Goal: Navigation & Orientation: Find specific page/section

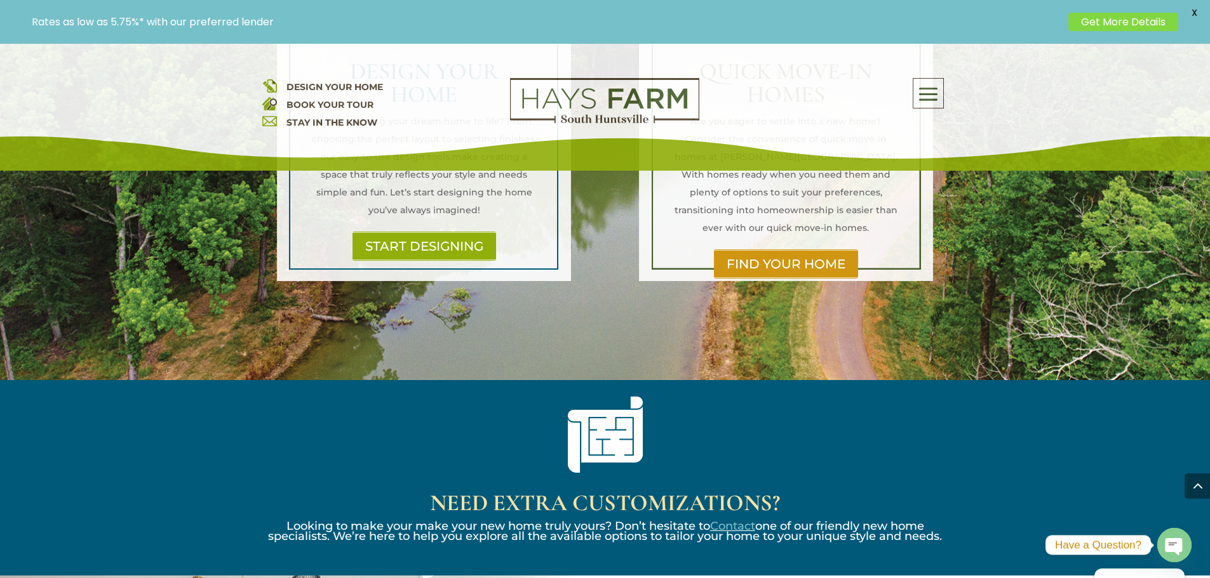
scroll to position [952, 0]
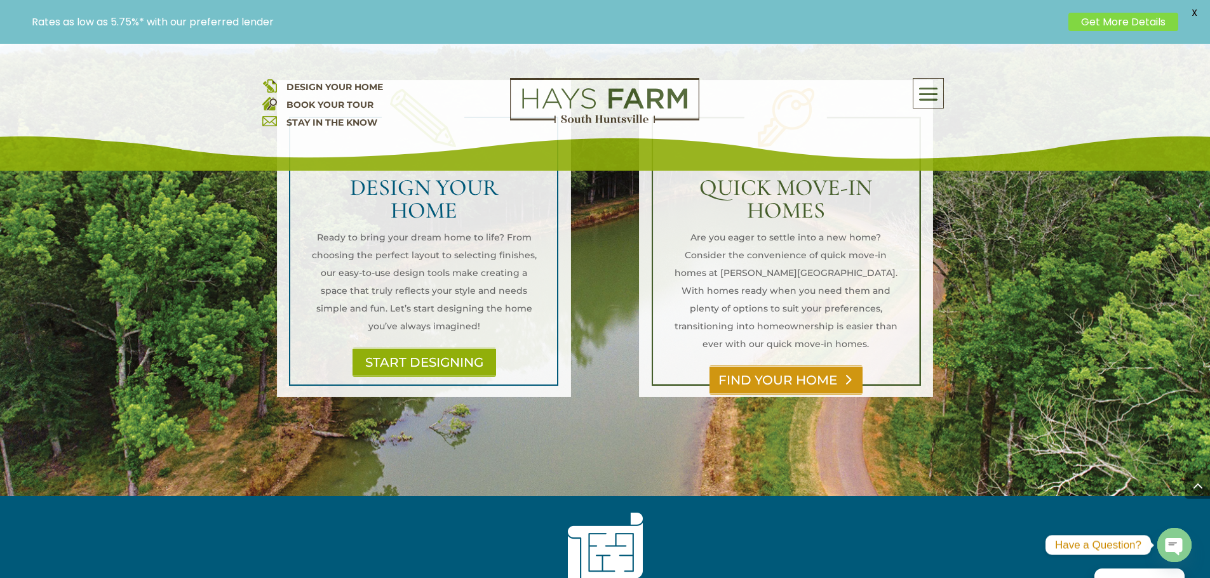
click at [775, 366] on link "FIND YOUR HOME" at bounding box center [785, 380] width 153 height 29
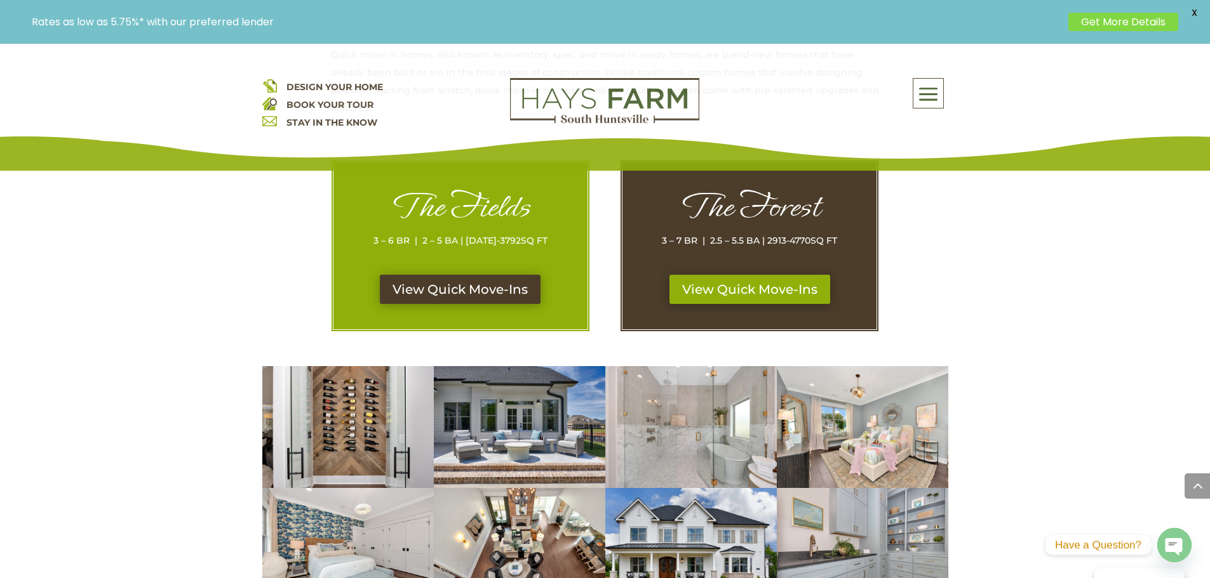
scroll to position [508, 0]
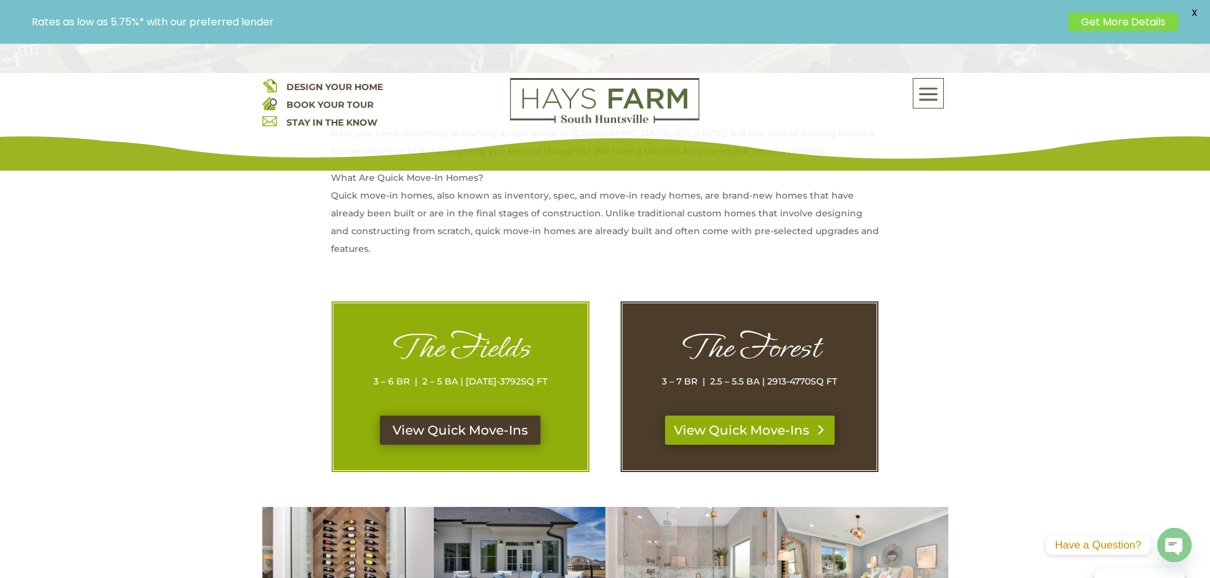
click at [749, 434] on link "View Quick Move-Ins" at bounding box center [750, 430] width 170 height 29
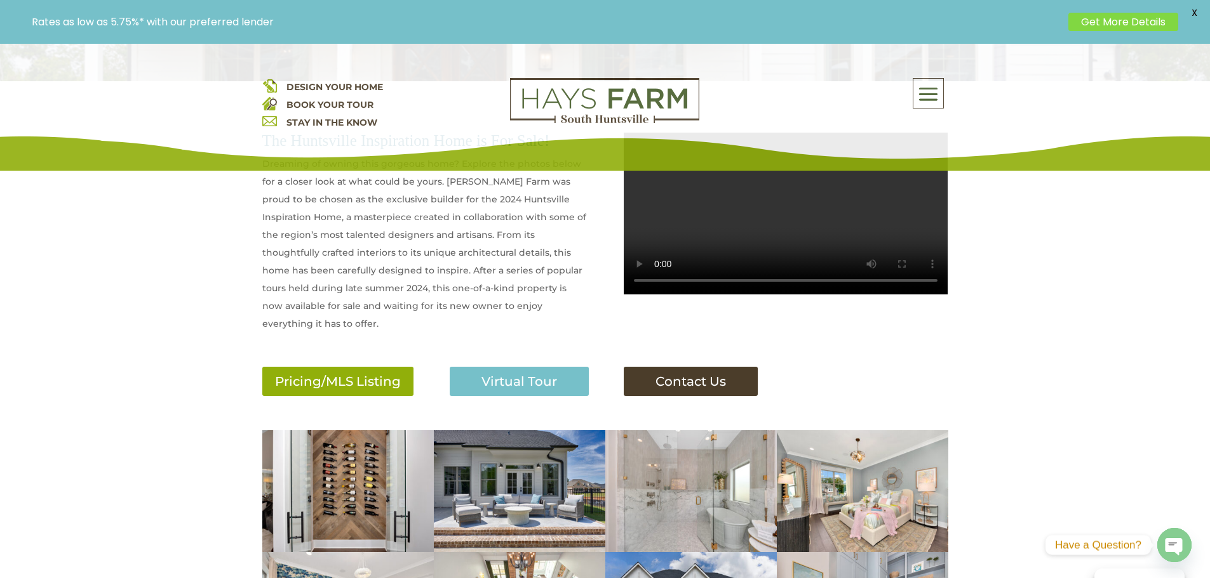
scroll to position [508, 0]
